Goal: Check status: Check status

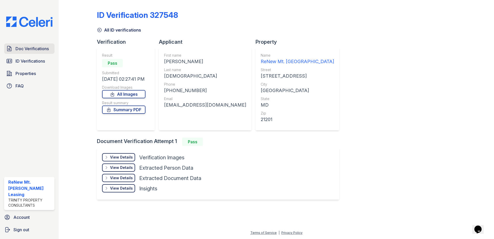
click at [17, 47] on span "Doc Verifications" at bounding box center [32, 49] width 33 height 6
click at [26, 61] on span "ID Verifications" at bounding box center [30, 61] width 29 height 6
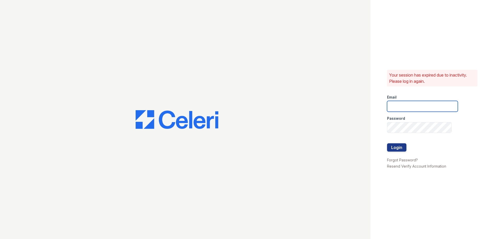
type input "renewmtvernon@trinity-pm.com"
click at [395, 148] on button "Login" at bounding box center [396, 147] width 19 height 8
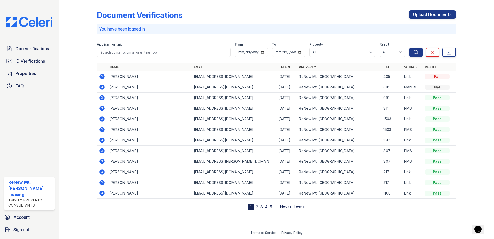
click at [101, 76] on icon at bounding box center [102, 76] width 6 height 6
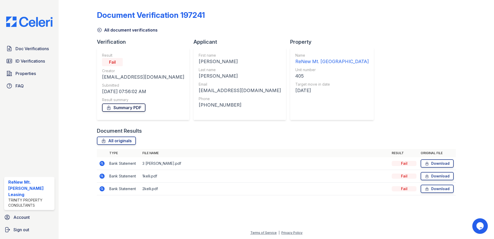
click at [120, 108] on link "Summary PDF" at bounding box center [123, 107] width 43 height 8
click at [400, 160] on td "Fail" at bounding box center [404, 163] width 29 height 13
click at [102, 162] on icon at bounding box center [102, 163] width 5 height 5
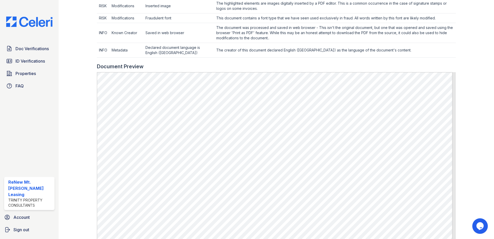
scroll to position [197, 0]
